Goal: Check status: Check status

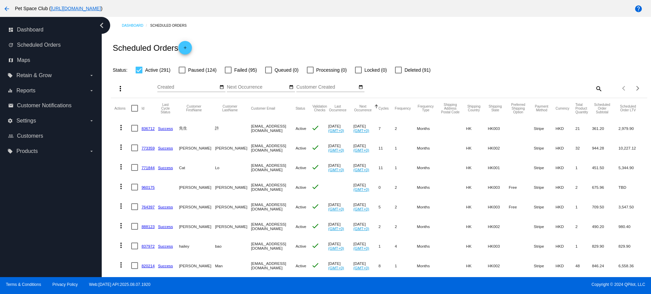
drag, startPoint x: 0, startPoint y: 0, endPoint x: 332, endPoint y: 41, distance: 334.3
click at [332, 41] on div "Scheduled Orders add" at bounding box center [379, 47] width 536 height 27
click at [594, 89] on mat-icon "search" at bounding box center [598, 88] width 8 height 11
click at [490, 89] on input "Search" at bounding box center [536, 87] width 134 height 5
type input "886933"
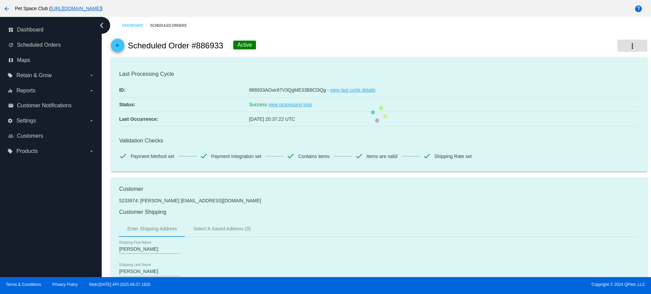
click at [628, 45] on mat-icon "more_vert" at bounding box center [632, 46] width 8 height 8
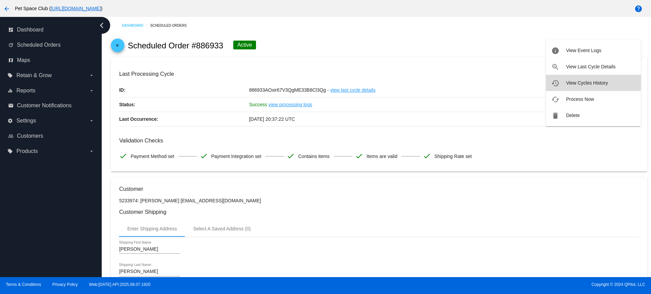
click at [575, 82] on span "View Cycles History" at bounding box center [587, 82] width 42 height 5
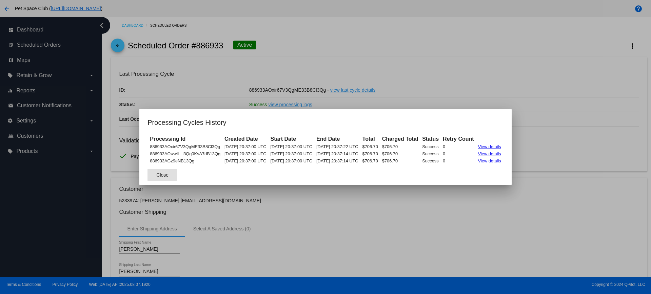
drag, startPoint x: 154, startPoint y: 179, endPoint x: 156, endPoint y: 177, distance: 3.6
click at [154, 179] on button "Close" at bounding box center [162, 175] width 30 height 12
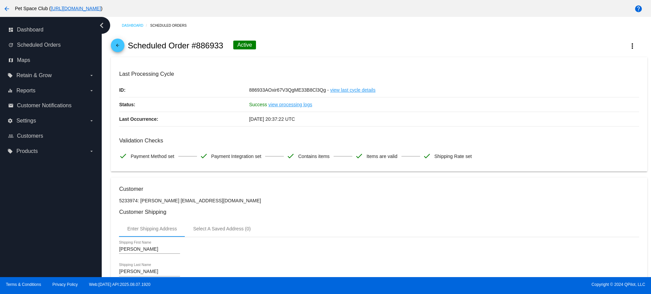
drag, startPoint x: 222, startPoint y: 47, endPoint x: 191, endPoint y: 45, distance: 30.5
click at [191, 45] on h2 "Scheduled Order #886933" at bounding box center [176, 45] width 96 height 9
copy h2 "#886933"
click at [404, 63] on mat-card "Last Processing Cycle ID: 886933AOxir67V3QgME33B8Cl3Qg - view last cycle detail…" at bounding box center [379, 114] width 536 height 115
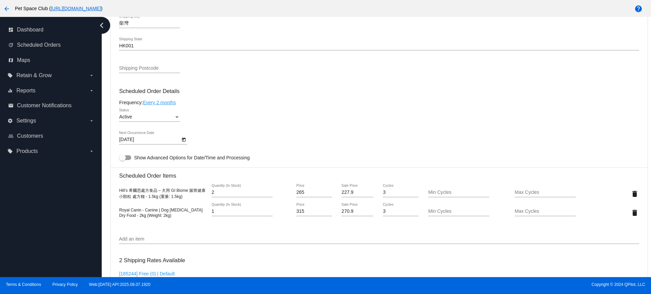
scroll to position [381, 0]
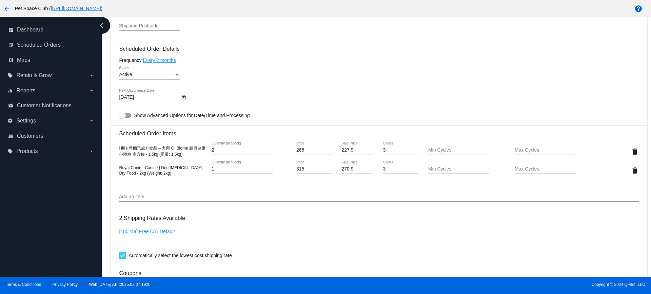
drag, startPoint x: 104, startPoint y: 151, endPoint x: 113, endPoint y: 151, distance: 8.5
click at [104, 151] on div "Dashboard Scheduled Orders arrow_back Scheduled Order #886933 Active more_vert …" at bounding box center [376, 147] width 549 height 261
click at [176, 75] on div "Status" at bounding box center [176, 75] width 3 height 2
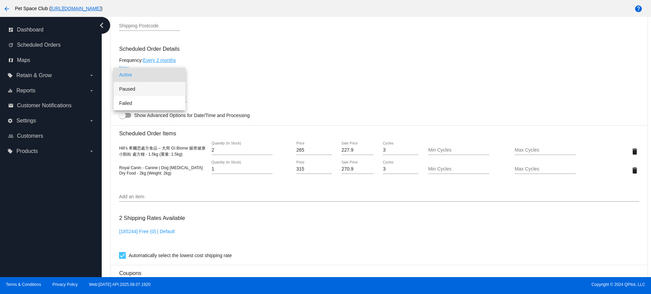
click at [137, 90] on span "Paused" at bounding box center [149, 89] width 61 height 14
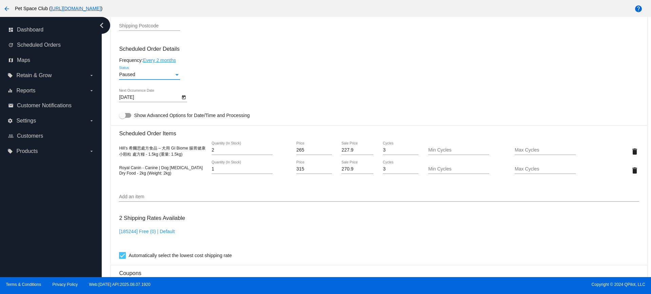
click at [216, 186] on mat-card-content "Customer 5233974: [PERSON_NAME] [EMAIL_ADDRESS][DOMAIN_NAME] Customer Shipping …" at bounding box center [379, 145] width 520 height 681
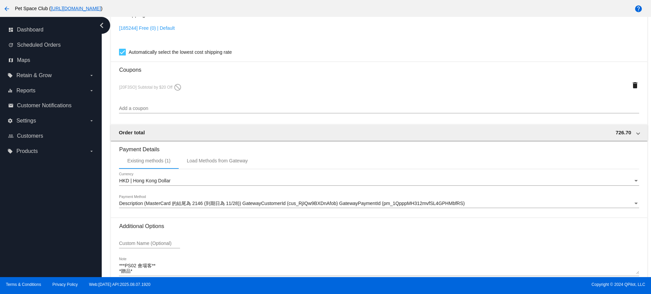
scroll to position [621, 0]
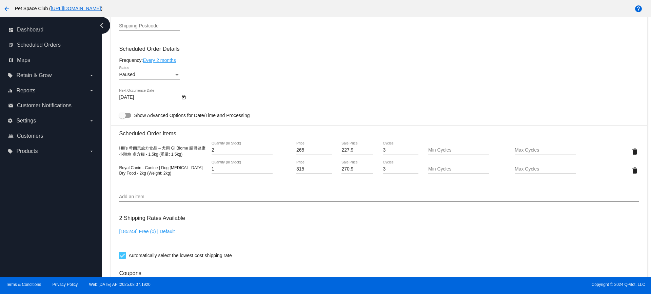
scroll to position [367, 0]
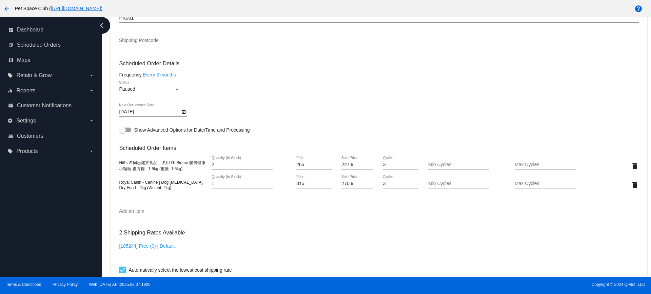
click at [107, 168] on div "Dashboard Scheduled Orders arrow_back Scheduled Order #886933 Paused more_vert …" at bounding box center [376, 147] width 549 height 261
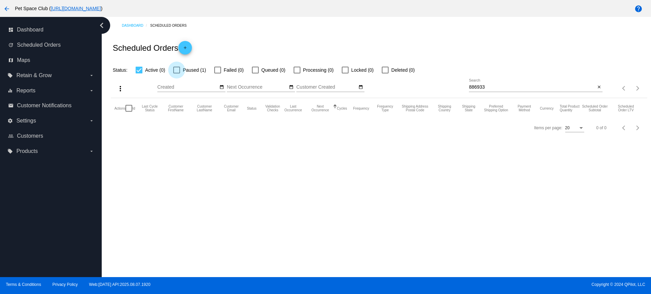
click at [175, 69] on div at bounding box center [176, 70] width 7 height 7
click at [176, 74] on input "Paused (1)" at bounding box center [176, 74] width 0 height 0
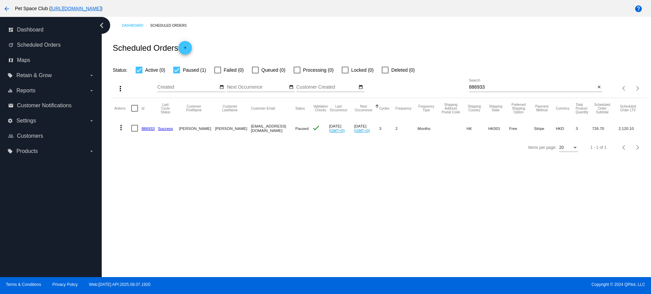
click at [176, 69] on div at bounding box center [176, 70] width 7 height 7
click at [176, 74] on input "Paused (1)" at bounding box center [176, 74] width 0 height 0
checkbox input "false"
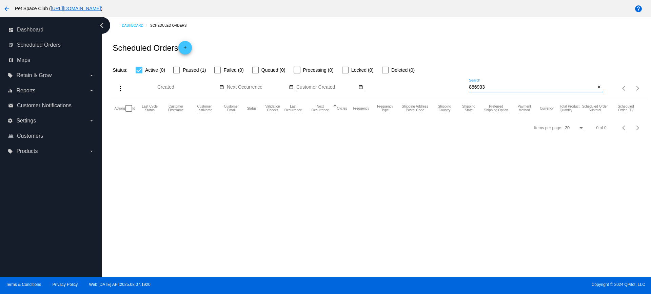
drag, startPoint x: 489, startPoint y: 87, endPoint x: 450, endPoint y: 86, distance: 38.7
click at [450, 86] on div "more_vert Aug Jan Feb Mar Apr 1" at bounding box center [379, 86] width 536 height 24
